Goal: Transaction & Acquisition: Purchase product/service

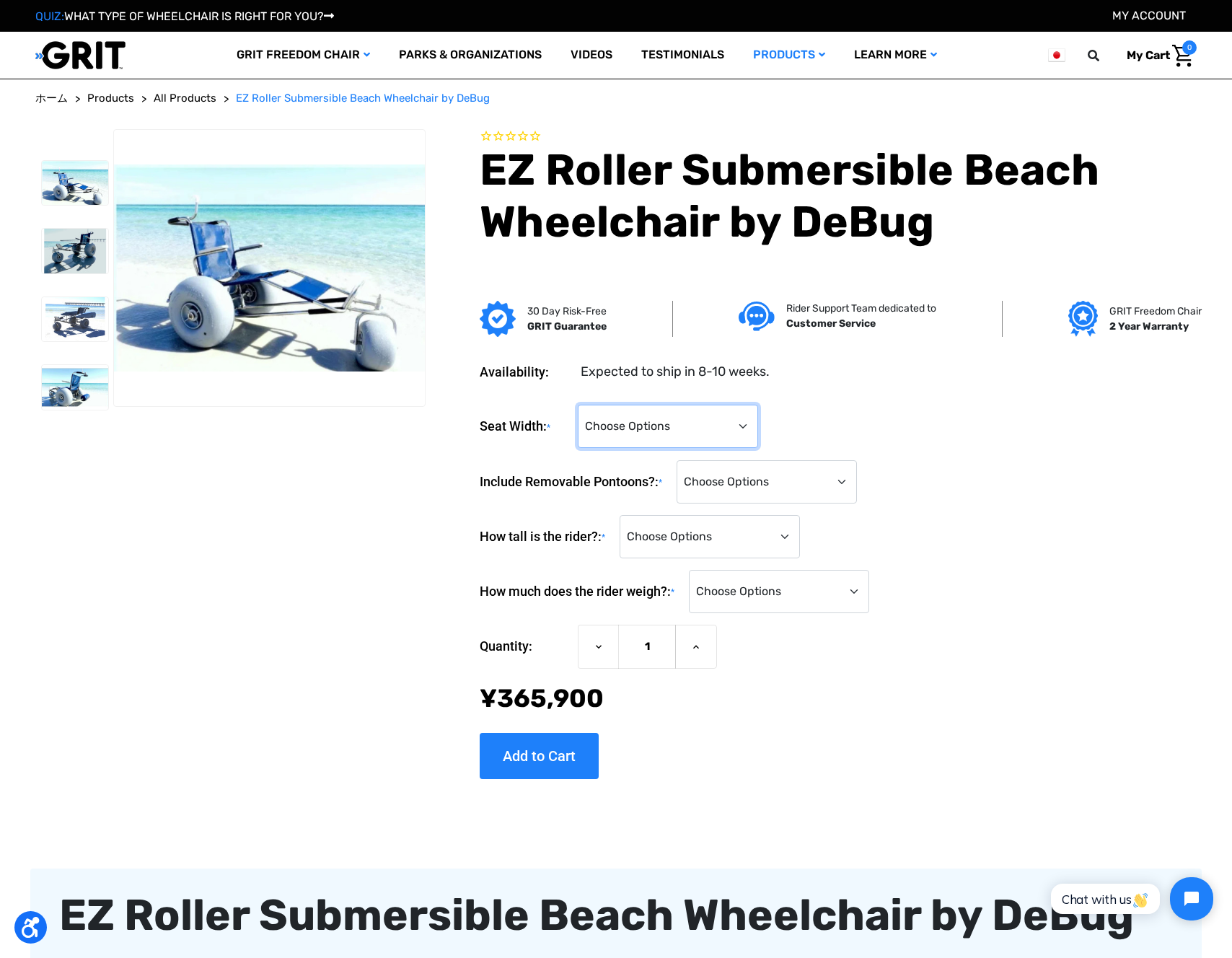
click at [748, 431] on select "Choose Options 14" 16" 18"" at bounding box center [667, 426] width 180 height 43
click at [773, 476] on select "Choose Options No Pontoons Yes, Include Removable Pontoons (+¥‌97,500)" at bounding box center [766, 480] width 180 height 43
select select "717"
click at [680, 460] on select "Choose Options No Pontoons Yes, Include Removable Pontoons (+¥‌97,500)" at bounding box center [766, 480] width 180 height 43
click at [738, 424] on select "Choose Options 14" 16" 18"" at bounding box center [667, 426] width 180 height 43
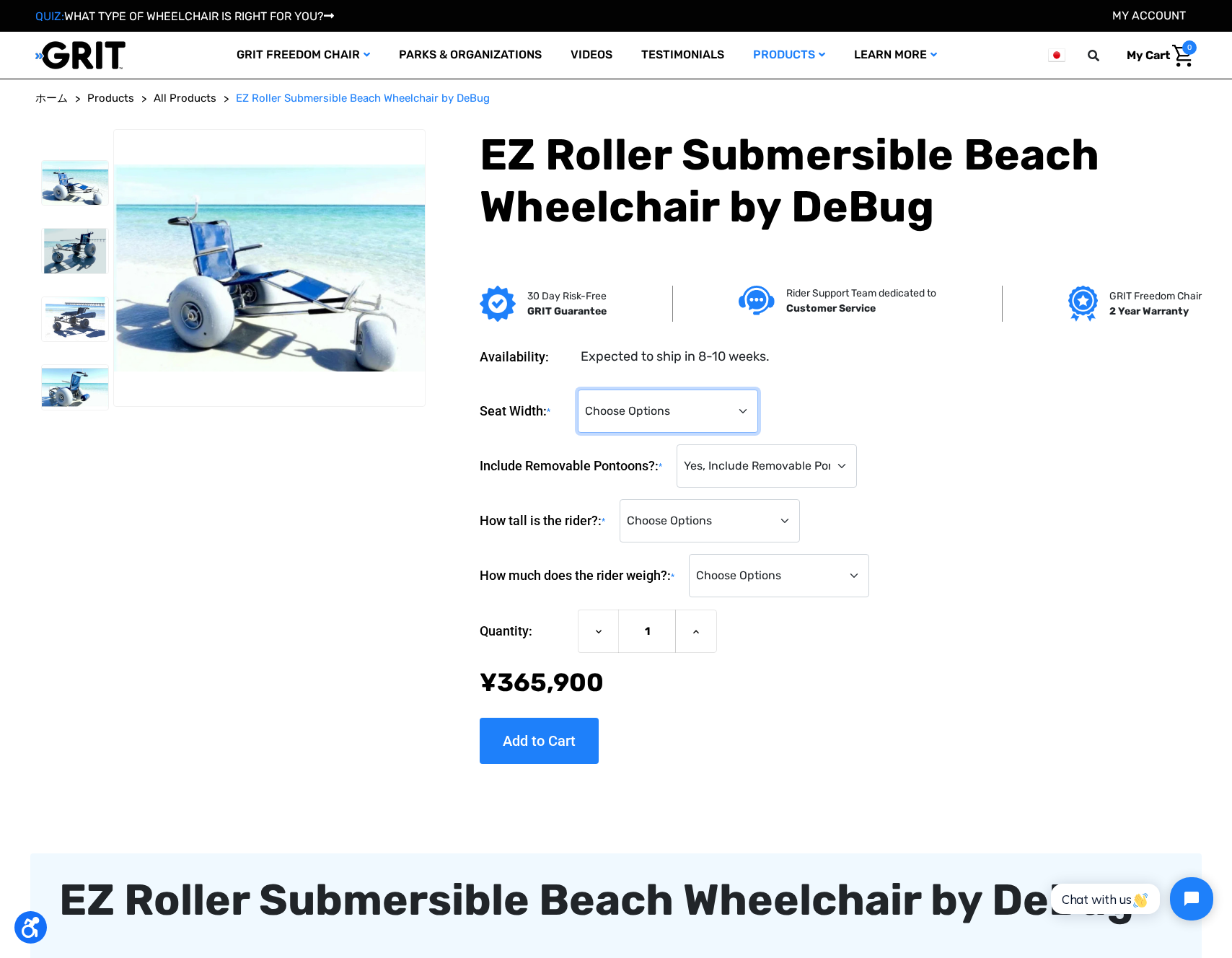
select select "700"
click at [578, 390] on select "Choose Options 14" 16" 18"" at bounding box center [667, 411] width 180 height 43
click at [895, 409] on div "Seat Width: * Choose Options 14" 16" 18"" at bounding box center [837, 412] width 716 height 44
click at [782, 462] on select "Choose Options No Pontoons Yes, Include Removable Pontoons (+¥‌97,500)" at bounding box center [766, 466] width 180 height 43
click at [680, 445] on select "Choose Options No Pontoons Yes, Include Removable Pontoons (+¥‌97,500)" at bounding box center [766, 466] width 180 height 43
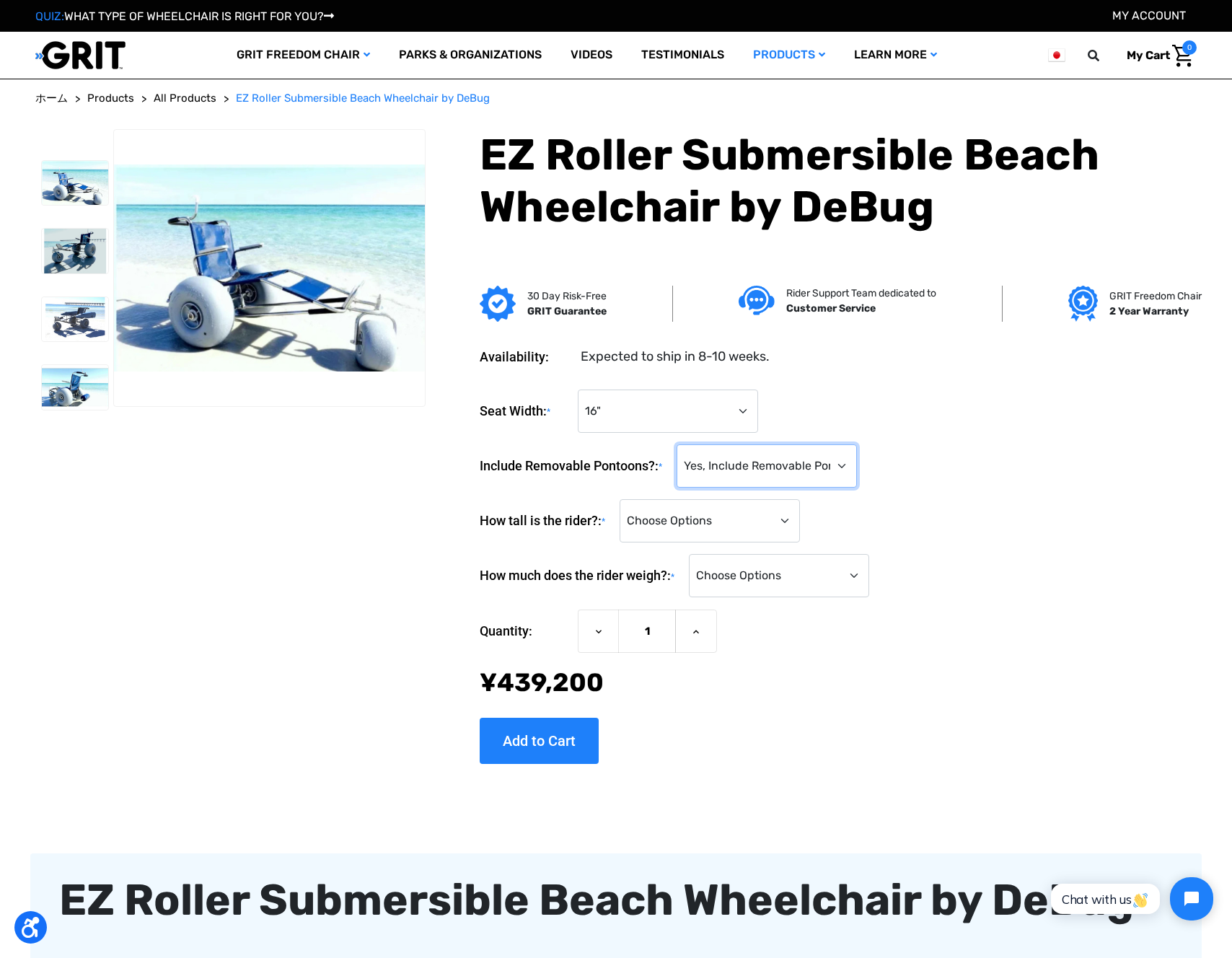
click at [792, 471] on select "Choose Options No Pontoons Yes, Include Removable Pontoons (+¥‌97,500)" at bounding box center [766, 466] width 180 height 43
click at [797, 521] on select "Choose Options <4'0" 4'0" 4'1" 4'2" 4'3" 4'4" 4'5" 4'6" 4'7" 4'8" 4'9" 4'10" 4'…" at bounding box center [709, 519] width 180 height 43
click at [781, 517] on select "Choose Options <4'0" 4'0" 4'1" 4'2" 4'3" 4'4" 4'5" 4'6" 4'7" 4'8" 4'9" 4'10" 4'…" at bounding box center [709, 519] width 180 height 43
select select "867"
click at [623, 498] on select "Choose Options <4'0" 4'0" 4'1" 4'2" 4'3" 4'4" 4'5" 4'6" 4'7" 4'8" 4'9" 4'10" 4'…" at bounding box center [709, 519] width 180 height 43
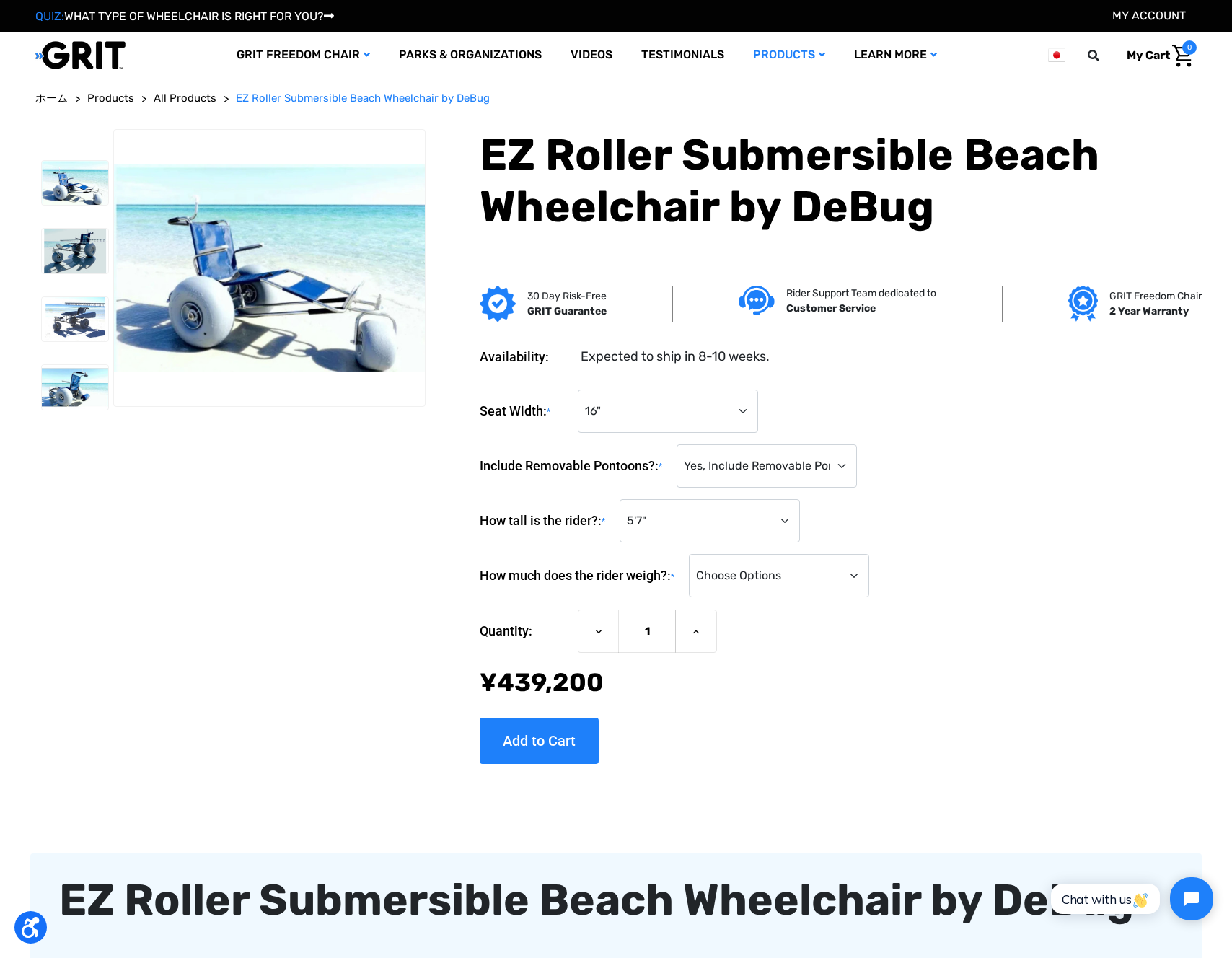
click at [928, 631] on div "Quantity: Decrease Quantity of EZ Roller Submersible Beach Wheelchair by DeBug …" at bounding box center [837, 631] width 716 height 44
click at [815, 579] on select "Choose Options <100 lbs. 100-149 lbs. 150-199 lbs. 200-249 lbs. 250-299 lbs. 30…" at bounding box center [778, 574] width 180 height 43
click at [832, 576] on select "Choose Options <100 lbs. 100-149 lbs. 150-199 lbs. 200-249 lbs. 250-299 lbs. 30…" at bounding box center [778, 574] width 180 height 43
select select "881"
click at [693, 553] on select "Choose Options <100 lbs. 100-149 lbs. 150-199 lbs. 200-249 lbs. 250-299 lbs. 30…" at bounding box center [778, 574] width 180 height 43
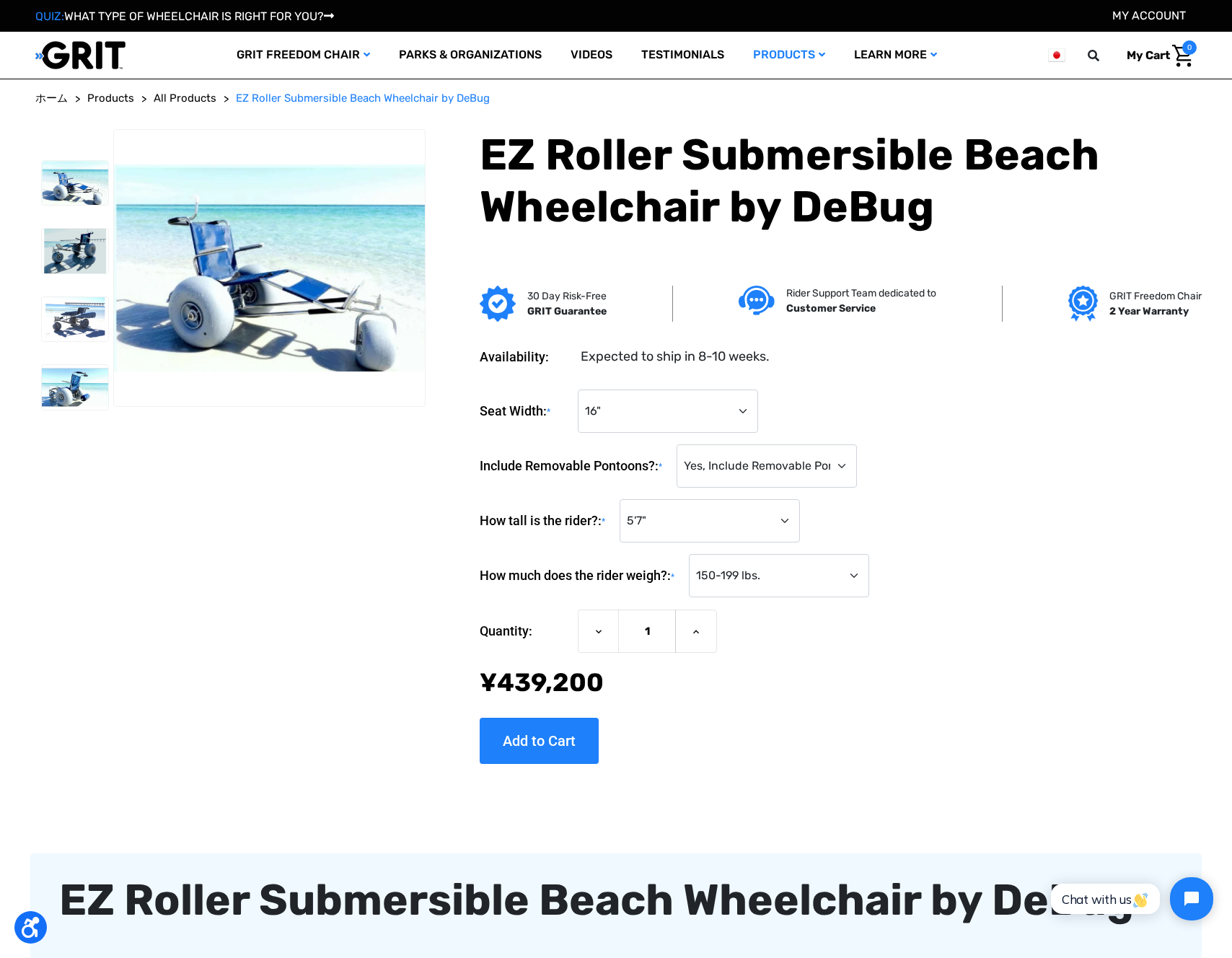
drag, startPoint x: 771, startPoint y: 677, endPoint x: 724, endPoint y: 706, distance: 55.2
click at [771, 678] on div "Now: ¥‌439,200" at bounding box center [837, 682] width 716 height 38
click at [584, 750] on input "Add to Cart" at bounding box center [539, 740] width 119 height 46
type input "Add to Cart"
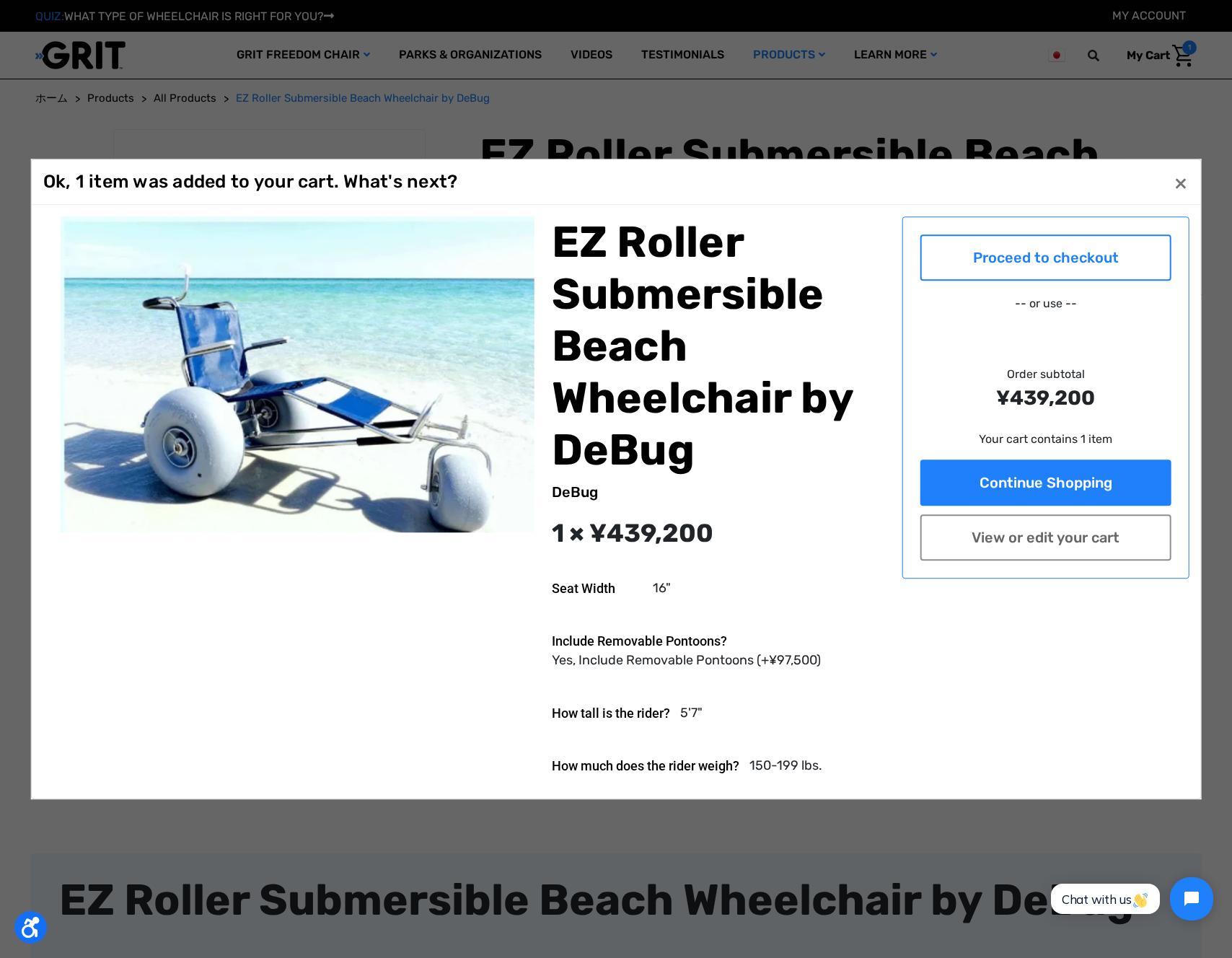
click at [1043, 267] on link "Proceed to checkout" at bounding box center [1045, 258] width 250 height 46
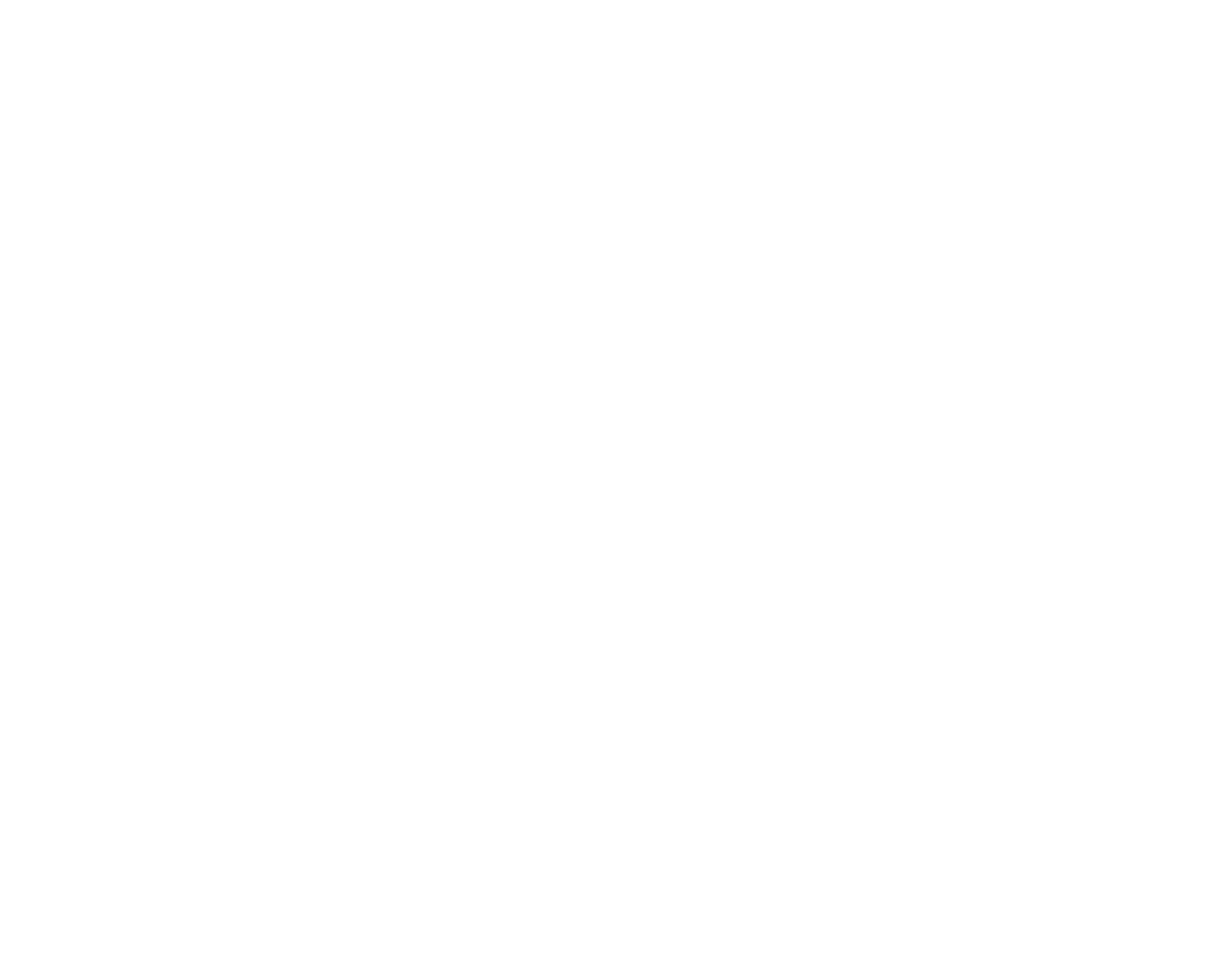
scroll to position [495, 0]
